Goal: Task Accomplishment & Management: Complete application form

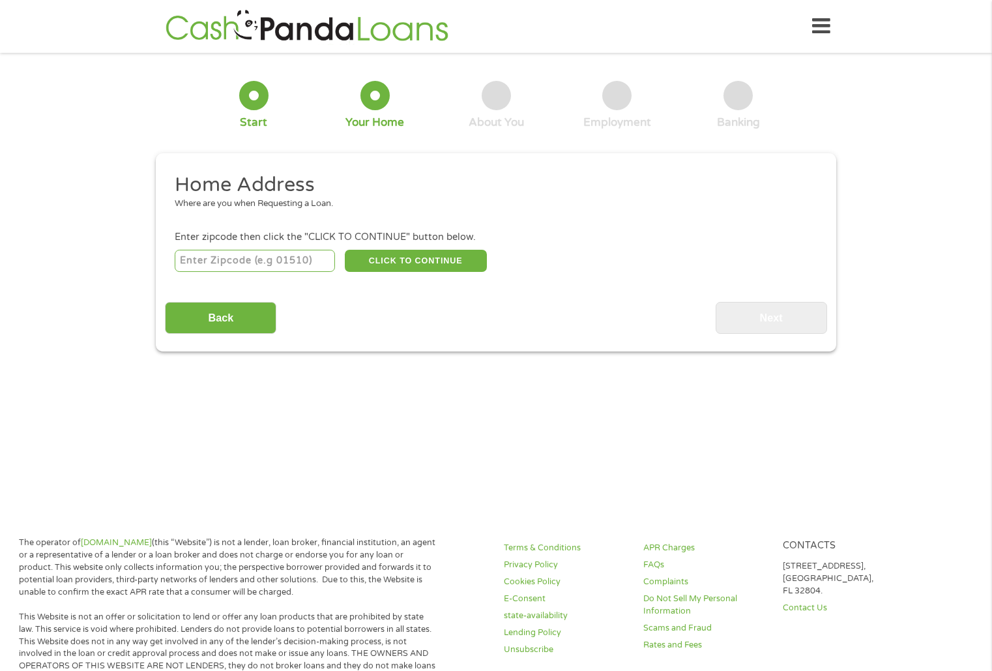
click at [252, 265] on input "number" at bounding box center [255, 261] width 161 height 22
type input "72802"
click at [412, 259] on button "CLICK TO CONTINUE" at bounding box center [416, 261] width 142 height 22
type input "72802"
type input "Russellville"
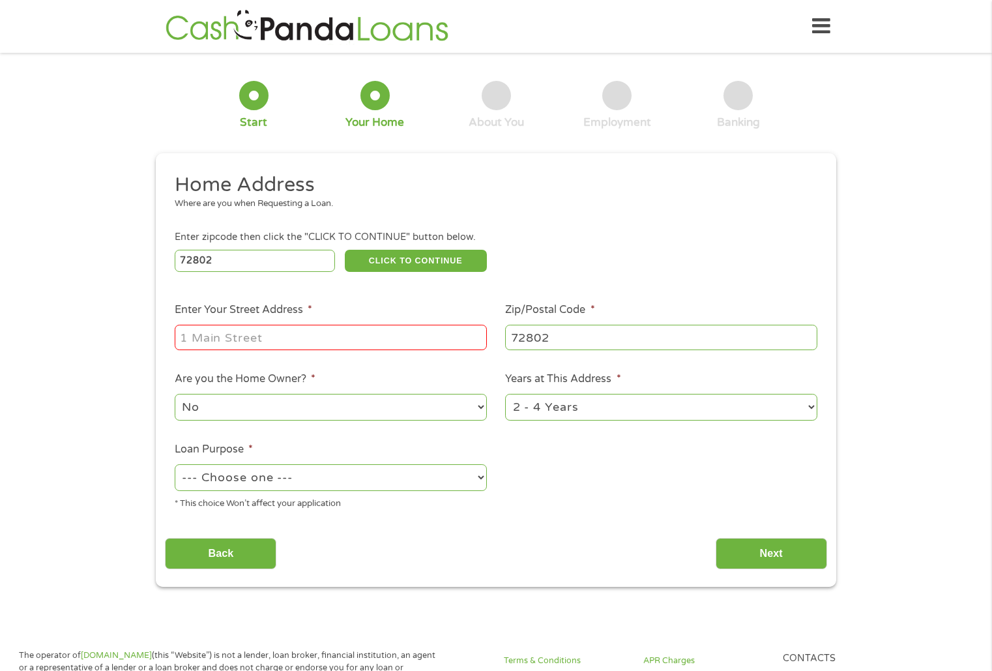
click at [368, 334] on input "Enter Your Street Address *" at bounding box center [331, 337] width 312 height 25
type input "[STREET_ADDRESS]"
click at [364, 470] on select "--- Choose one --- Pay Bills Debt Consolidation Home Improvement Major Purchase…" at bounding box center [331, 477] width 312 height 27
select select "debtconsolidation"
click at [175, 464] on select "--- Choose one --- Pay Bills Debt Consolidation Home Improvement Major Purchase…" at bounding box center [331, 477] width 312 height 27
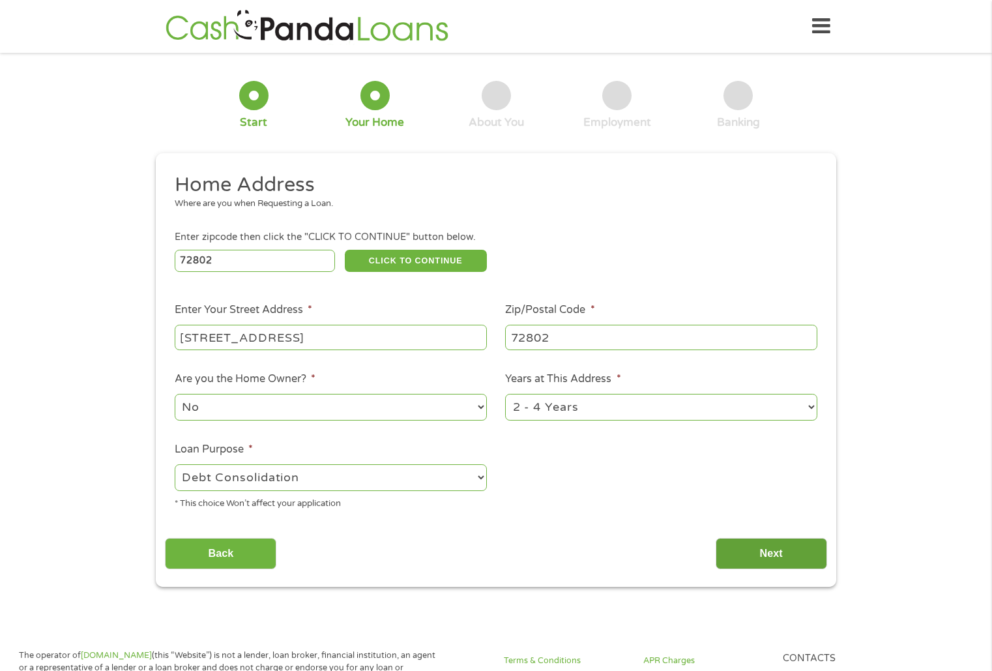
click at [763, 543] on input "Next" at bounding box center [771, 554] width 111 height 32
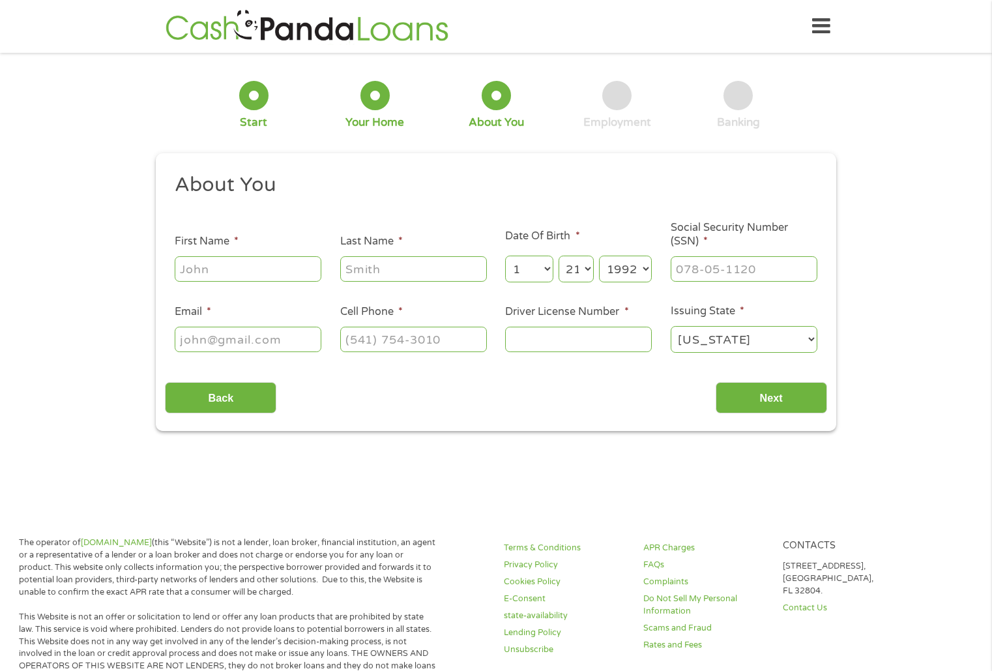
click at [255, 258] on input "First Name *" at bounding box center [248, 268] width 147 height 25
type input "[PERSON_NAME]"
type input "[EMAIL_ADDRESS][DOMAIN_NAME]"
type input "[PHONE_NUMBER]"
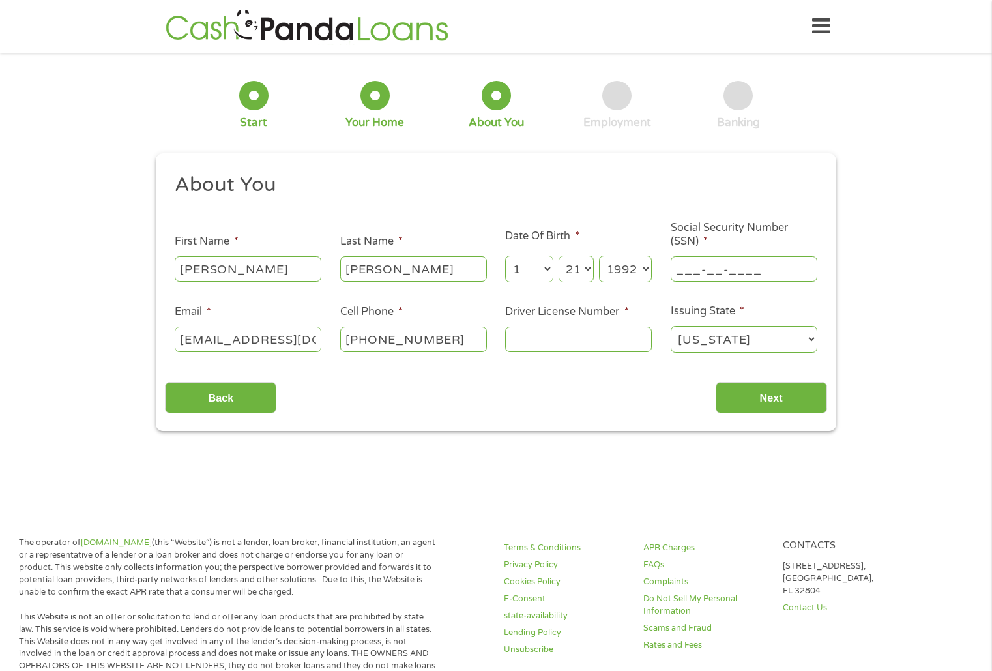
click at [723, 264] on input "___-__-____" at bounding box center [744, 268] width 147 height 25
type input "620-54-0036"
click at [563, 339] on input "Driver License Number *" at bounding box center [578, 339] width 147 height 25
click at [589, 340] on input "930" at bounding box center [578, 339] width 147 height 25
type input "930603958"
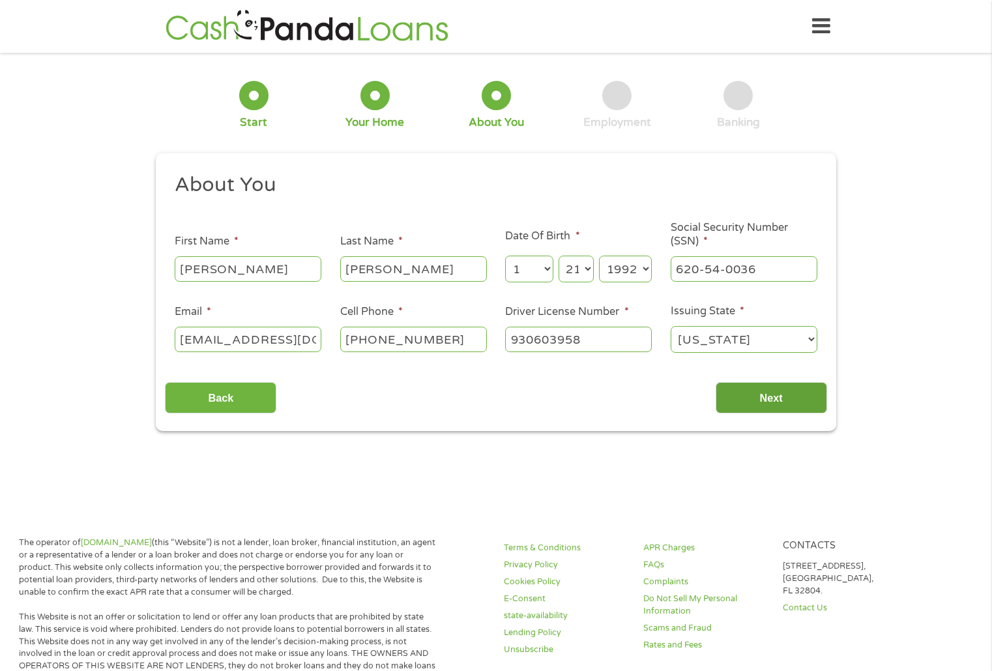
click at [781, 398] on input "Next" at bounding box center [771, 398] width 111 height 32
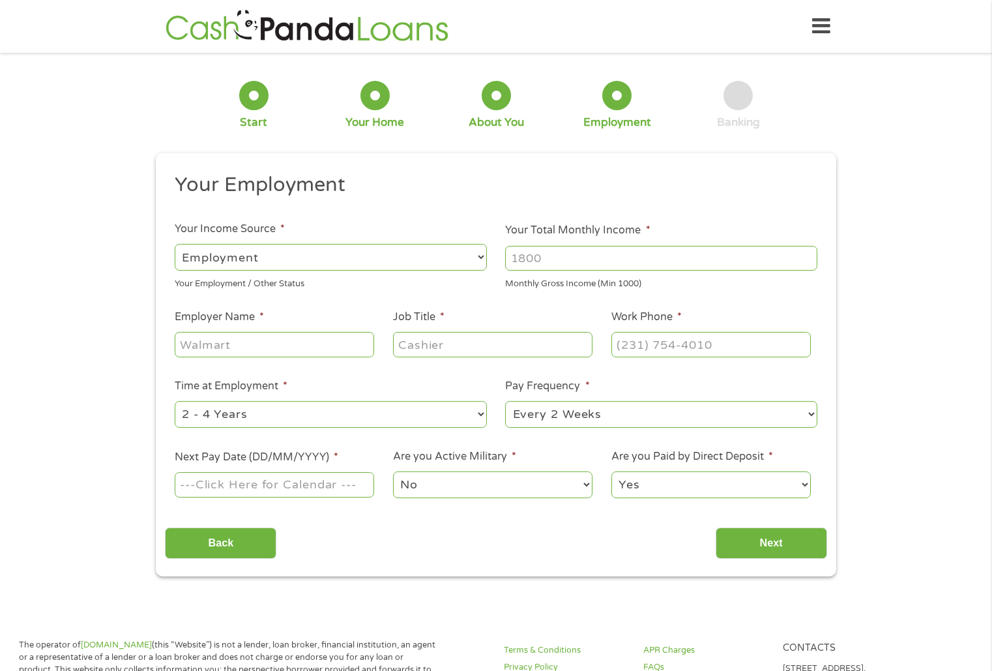
click at [328, 254] on select "--- Choose one --- Employment [DEMOGRAPHIC_DATA] Benefits" at bounding box center [331, 257] width 312 height 27
click at [175, 244] on select "--- Choose one --- Employment [DEMOGRAPHIC_DATA] Benefits" at bounding box center [331, 257] width 312 height 27
click at [559, 260] on input "Your Total Monthly Income *" at bounding box center [661, 258] width 312 height 25
type input "3700"
click at [313, 341] on input "Employer Name *" at bounding box center [274, 344] width 199 height 25
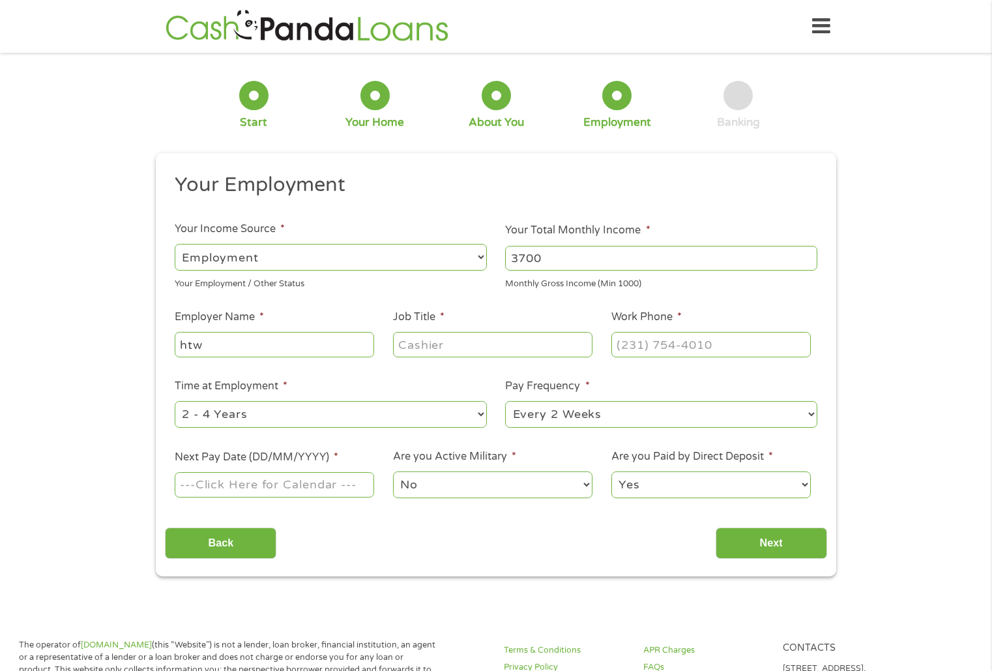
type input "htw"
click at [480, 332] on input "Job Title *" at bounding box center [492, 344] width 199 height 25
type input "electrical designer"
click at [641, 348] on input "(___) ___-____" at bounding box center [710, 344] width 199 height 25
type input "[PHONE_NUMBER]"
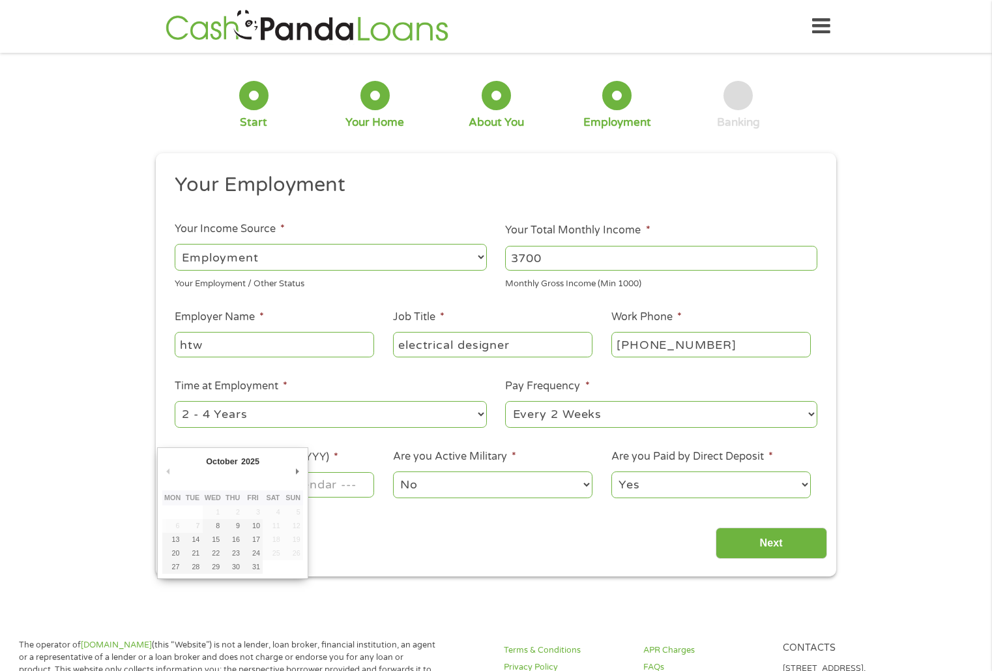
click at [328, 491] on input "Next Pay Date (DD/MM/YYYY) *" at bounding box center [274, 484] width 199 height 25
type input "[DATE]"
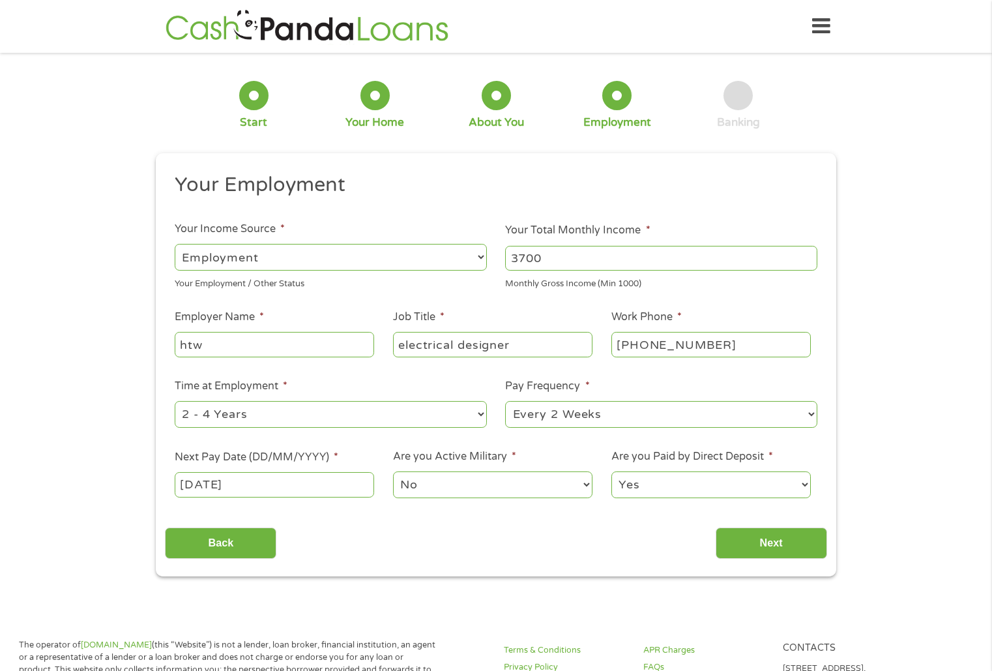
click at [443, 477] on select "No Yes" at bounding box center [492, 484] width 199 height 27
click at [742, 540] on input "Next" at bounding box center [771, 543] width 111 height 32
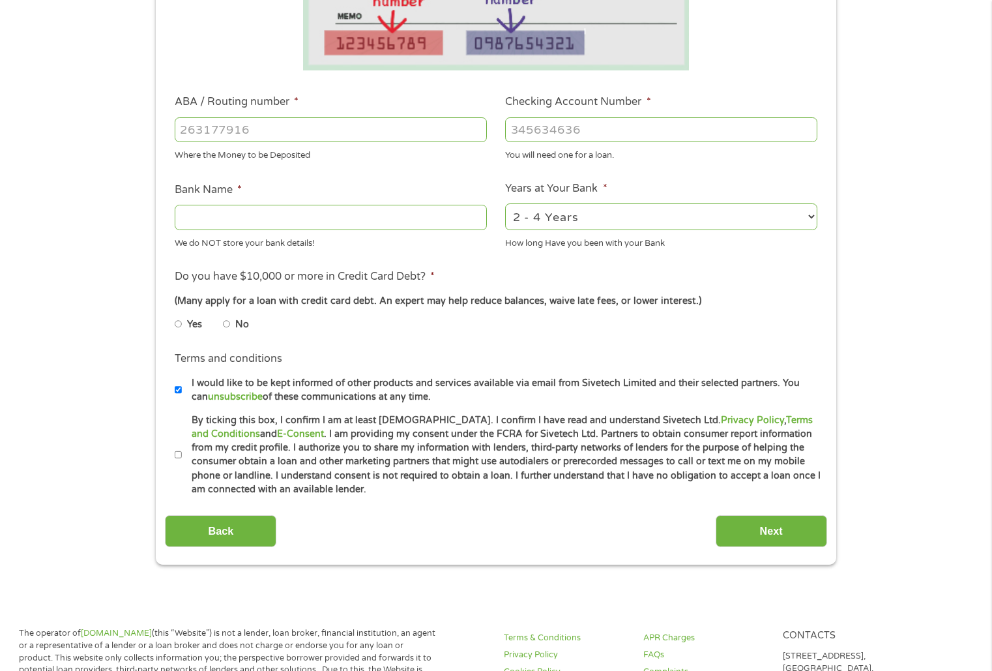
scroll to position [325, 0]
click at [276, 134] on input "ABA / Routing number *" at bounding box center [331, 129] width 312 height 25
click at [271, 130] on input "ABA / Routing number *" at bounding box center [331, 129] width 312 height 25
type input "082000109"
type input "REGIONS BANK"
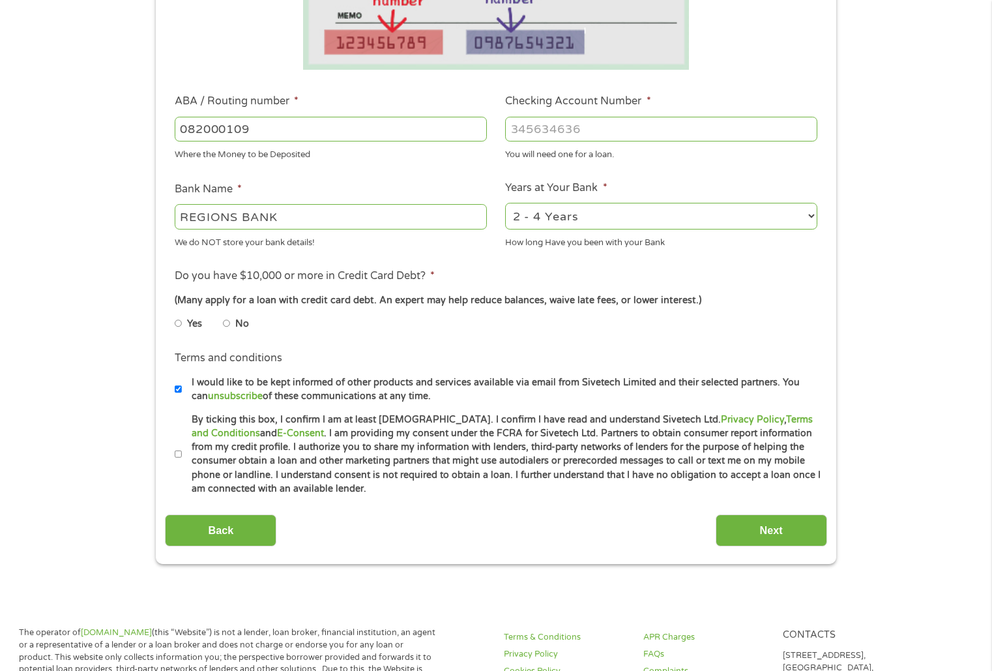
type input "082000109"
click at [561, 128] on input "Checking Account Number *" at bounding box center [661, 129] width 312 height 25
type input "0371958843"
click at [649, 207] on select "2 - 4 Years 6 - 12 Months 1 - 2 Years Over 4 Years" at bounding box center [661, 216] width 312 height 27
select select "60months"
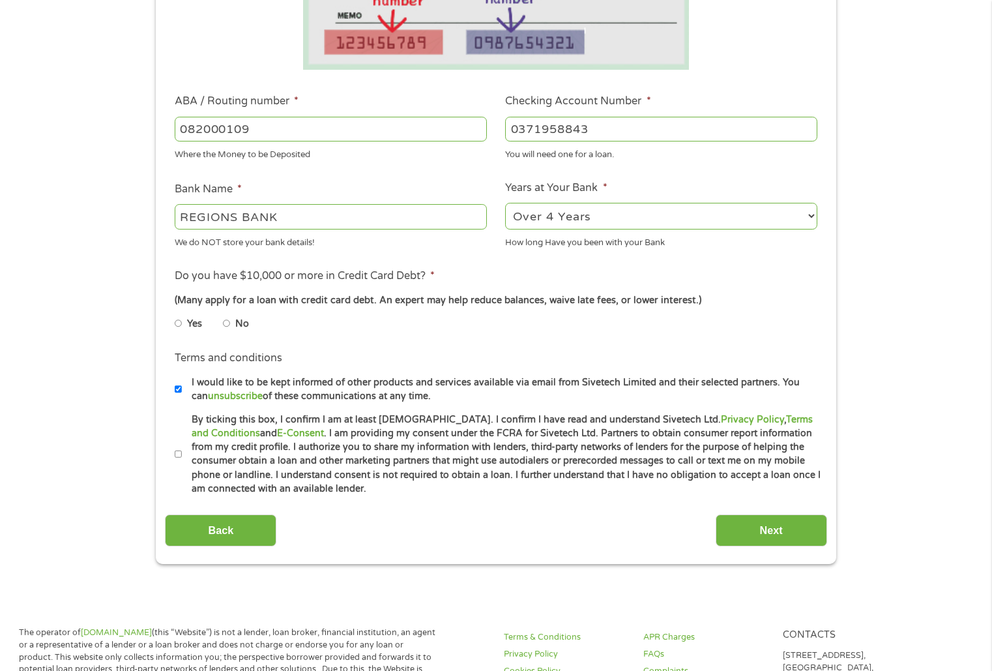
click at [505, 203] on select "2 - 4 Years 6 - 12 Months 1 - 2 Years Over 4 Years" at bounding box center [661, 216] width 312 height 27
click at [227, 325] on input "No" at bounding box center [227, 323] width 8 height 21
radio input "true"
click at [175, 455] on input "By ticking this box, I confirm I am at least [DEMOGRAPHIC_DATA]. I confirm I ha…" at bounding box center [179, 454] width 8 height 21
checkbox input "true"
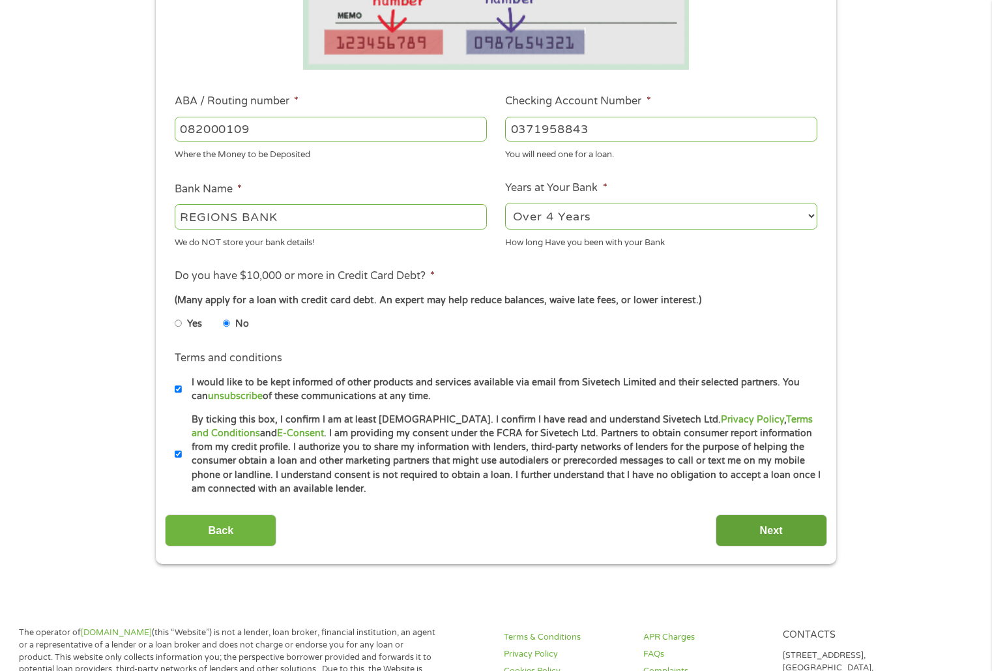
click at [762, 529] on input "Next" at bounding box center [771, 530] width 111 height 32
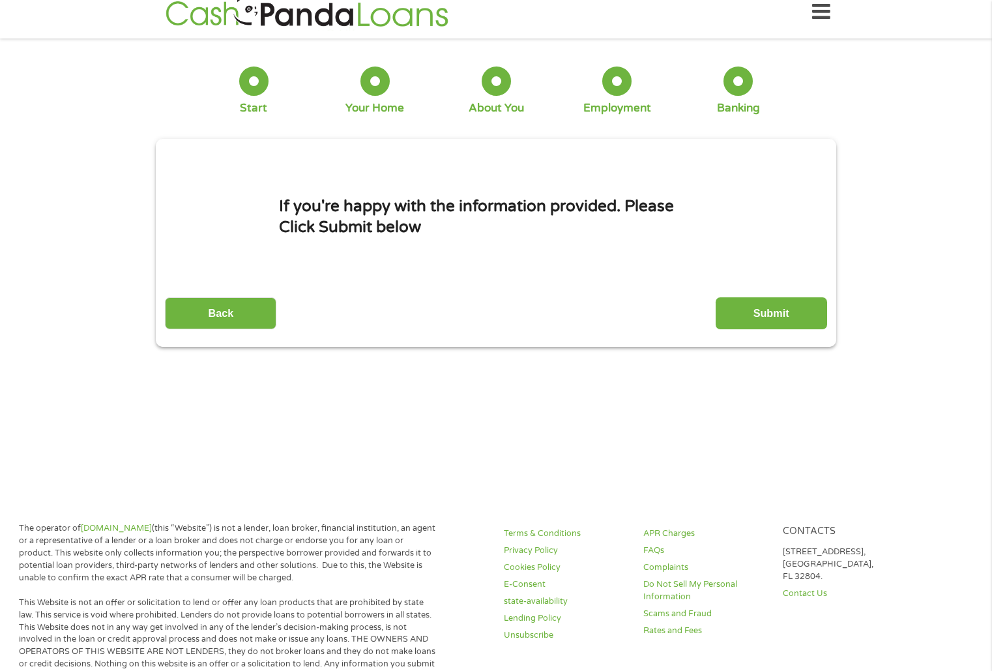
scroll to position [0, 0]
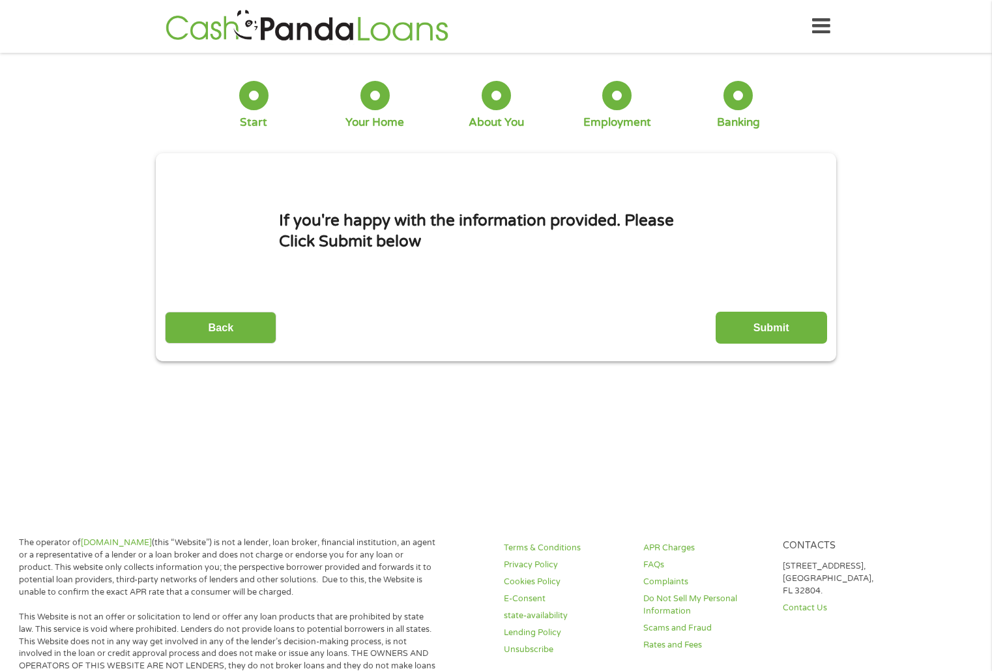
drag, startPoint x: 761, startPoint y: 328, endPoint x: 755, endPoint y: 325, distance: 7.0
click at [761, 328] on input "Submit" at bounding box center [771, 328] width 111 height 32
